Goal: Register for event/course

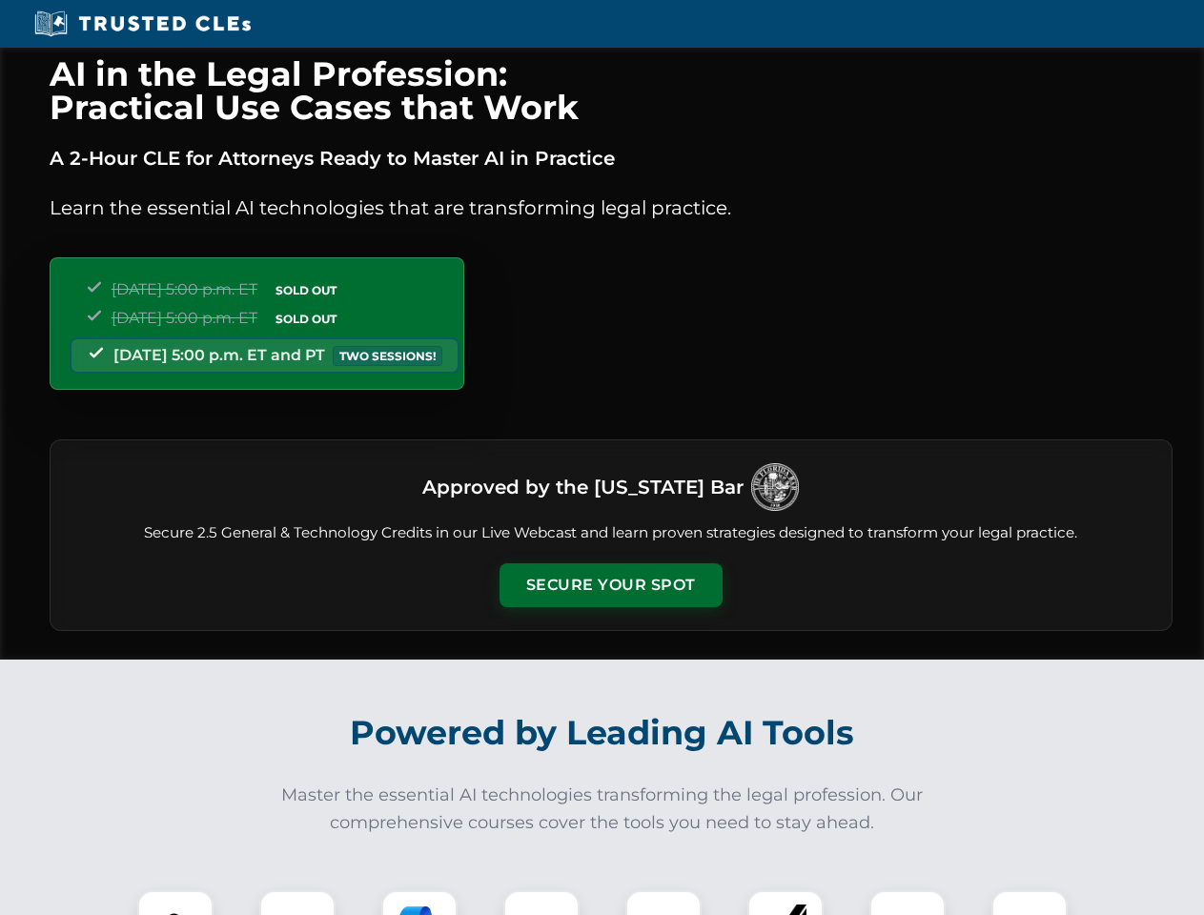
click at [610, 585] on button "Secure Your Spot" at bounding box center [611, 585] width 223 height 44
click at [175, 903] on img at bounding box center [175, 928] width 55 height 55
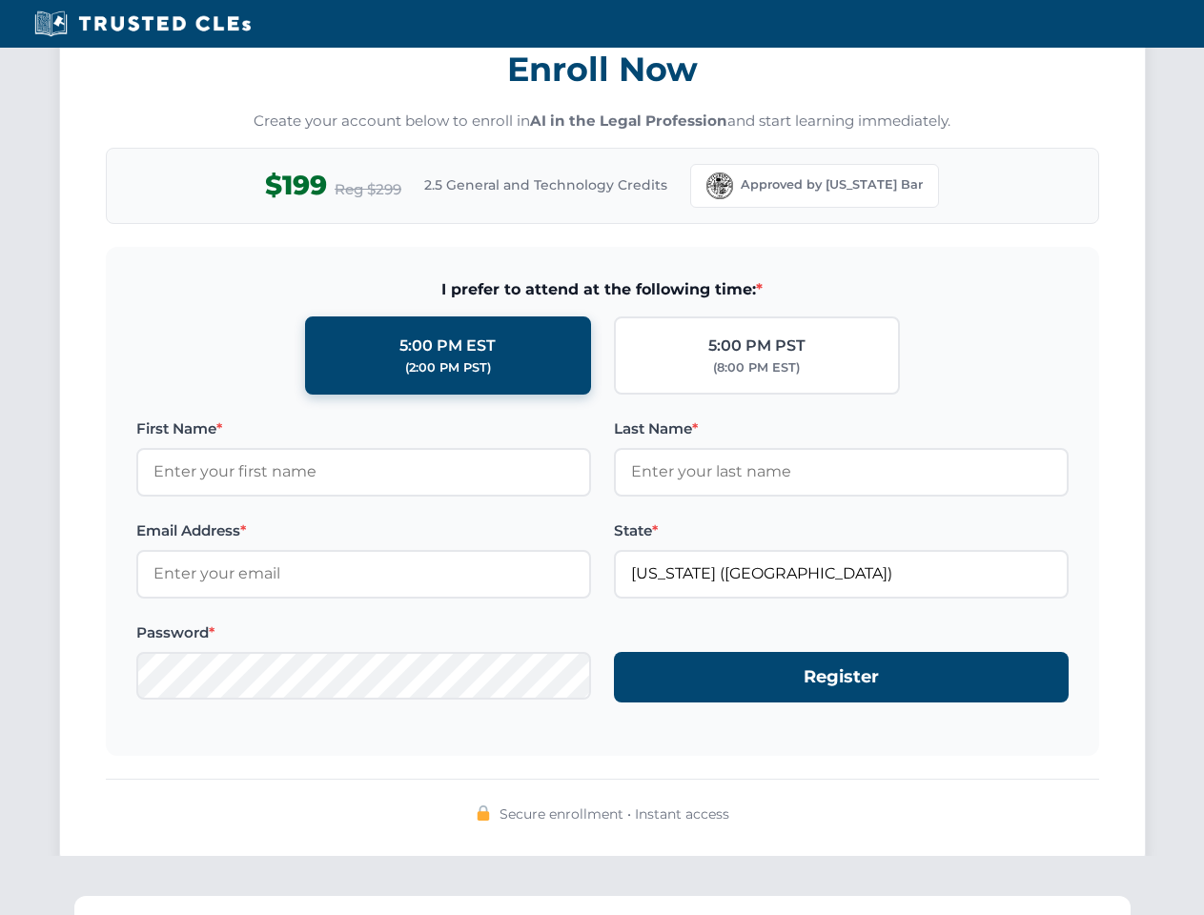
scroll to position [1871, 0]
